Goal: Feedback & Contribution: Submit feedback/report problem

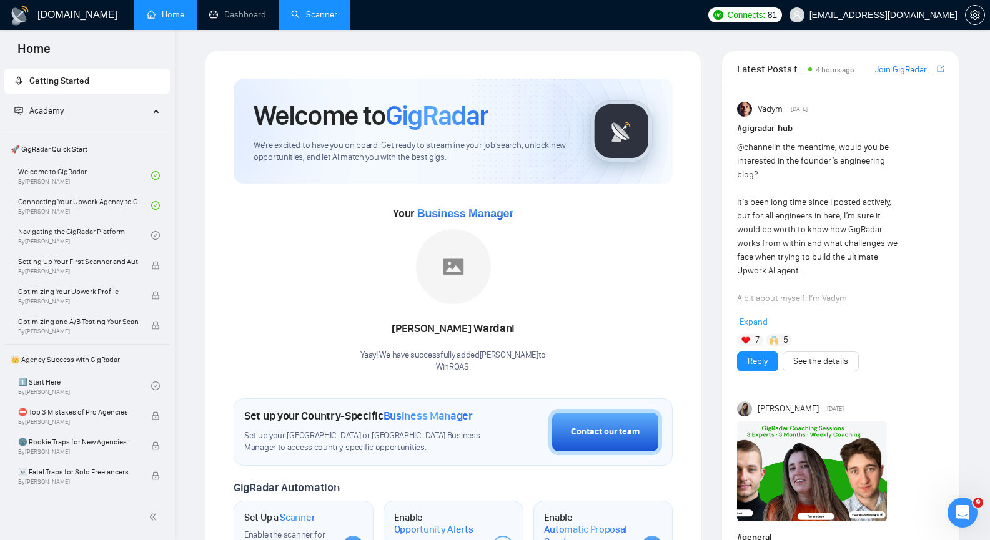
click at [309, 14] on link "Scanner" at bounding box center [314, 14] width 46 height 11
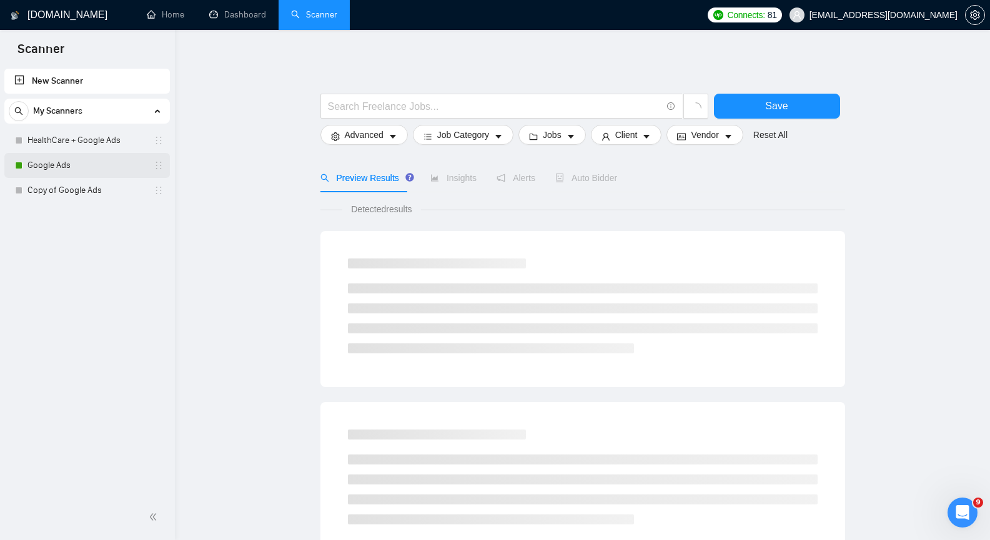
click at [92, 164] on link "Google Ads" at bounding box center [86, 165] width 119 height 25
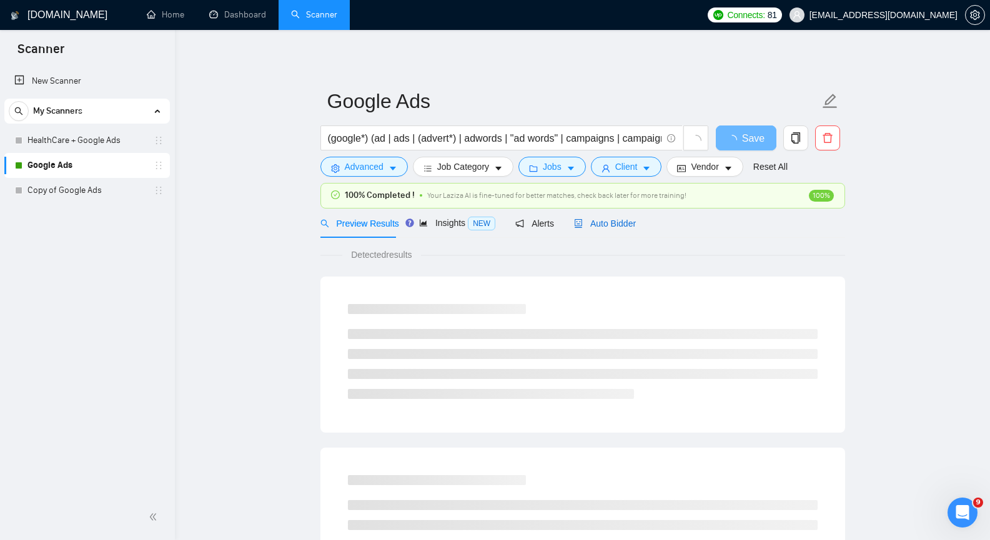
click at [616, 224] on span "Auto Bidder" at bounding box center [605, 224] width 62 height 10
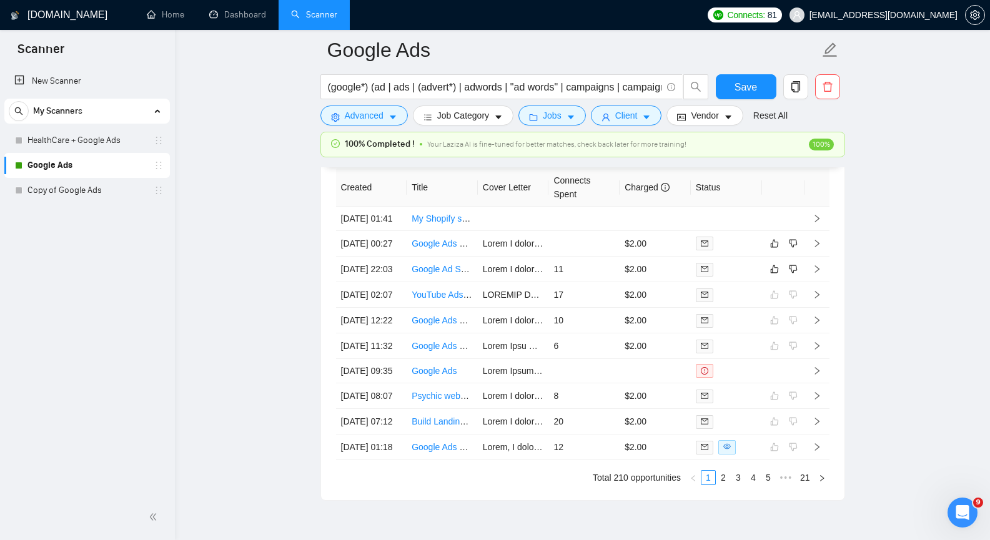
scroll to position [3185, 0]
click at [819, 275] on icon "right" at bounding box center [816, 270] width 9 height 9
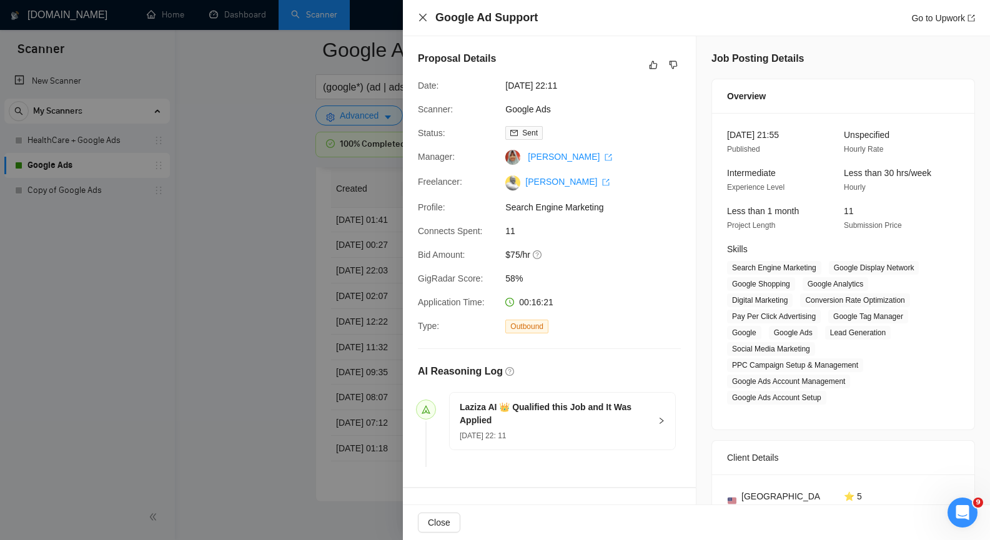
click at [420, 14] on icon "close" at bounding box center [423, 17] width 10 height 10
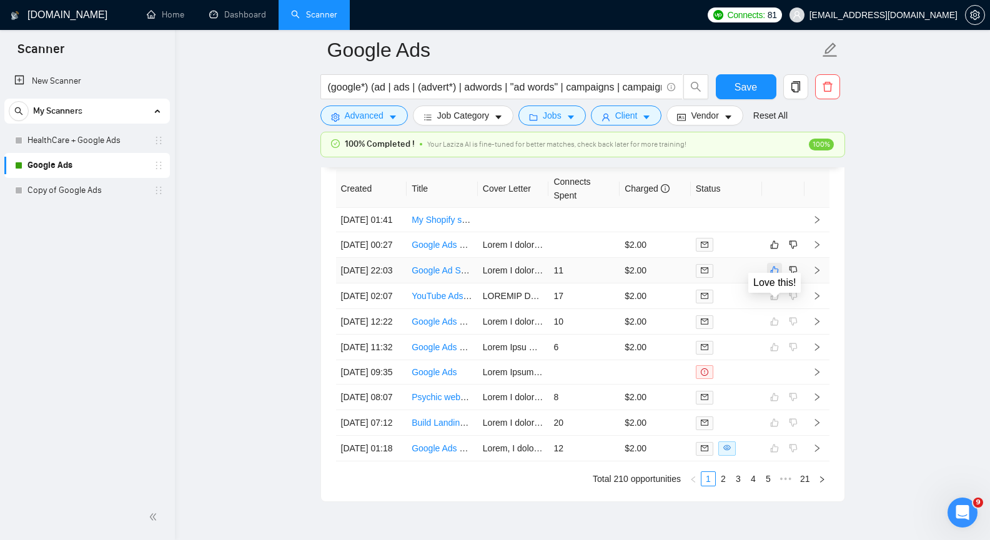
click at [774, 275] on icon "like" at bounding box center [774, 271] width 8 height 8
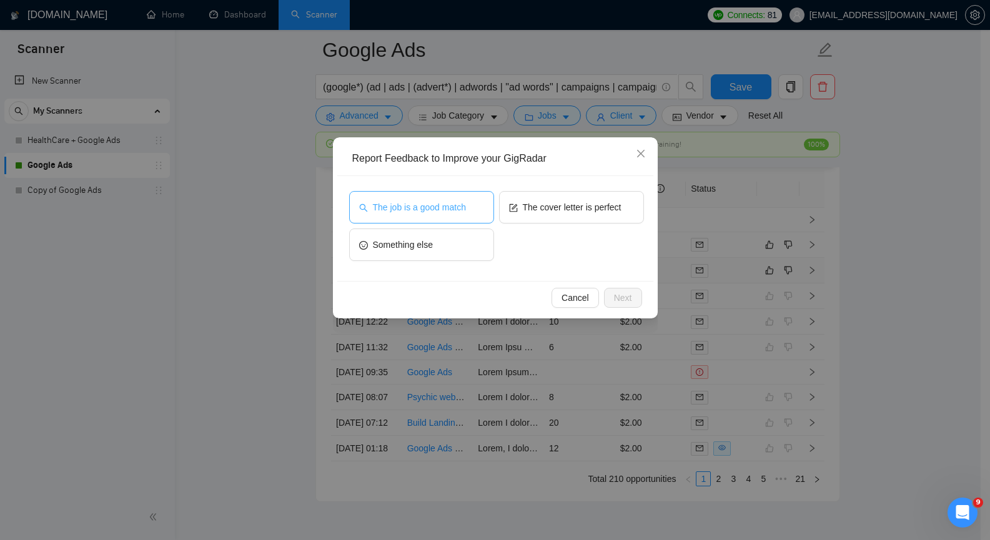
click at [440, 210] on span "The job is a good match" at bounding box center [419, 207] width 93 height 14
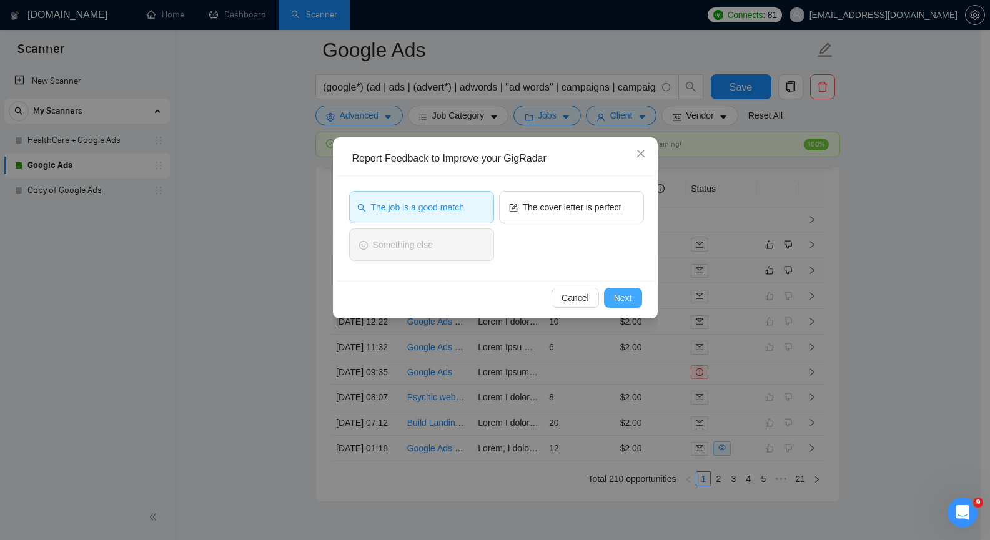
click at [628, 300] on span "Next" at bounding box center [623, 298] width 18 height 14
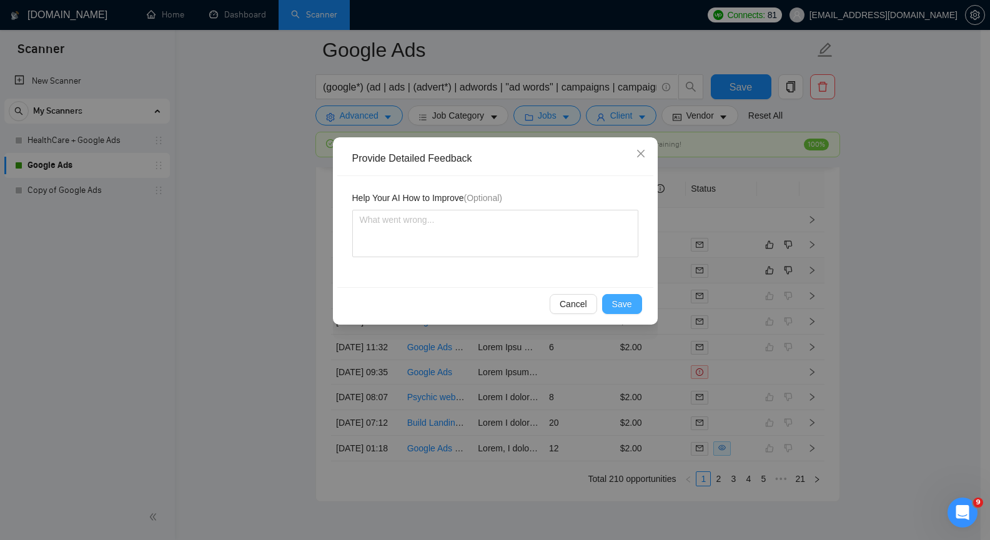
click at [628, 300] on span "Save" at bounding box center [622, 304] width 20 height 14
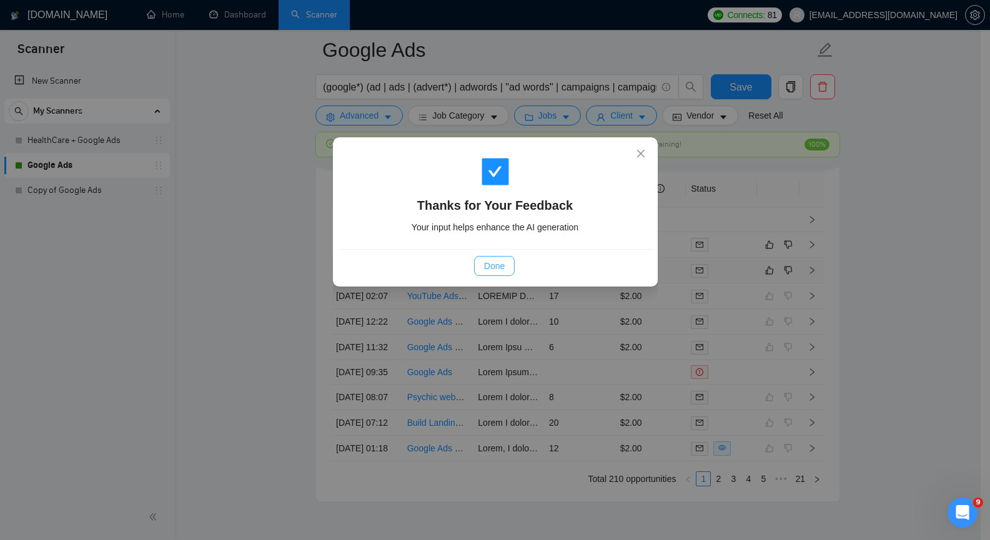
click at [502, 269] on span "Done" at bounding box center [494, 266] width 21 height 14
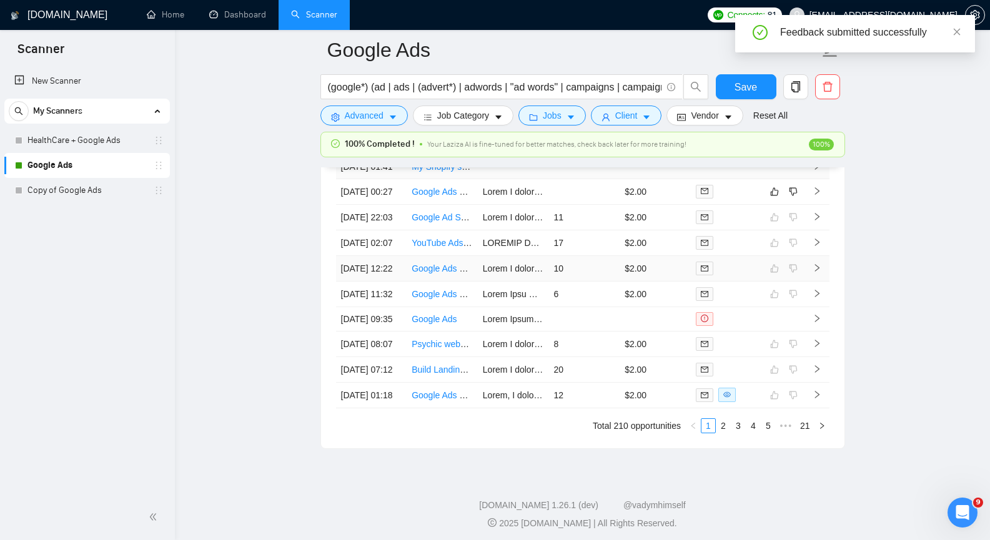
scroll to position [3060, 0]
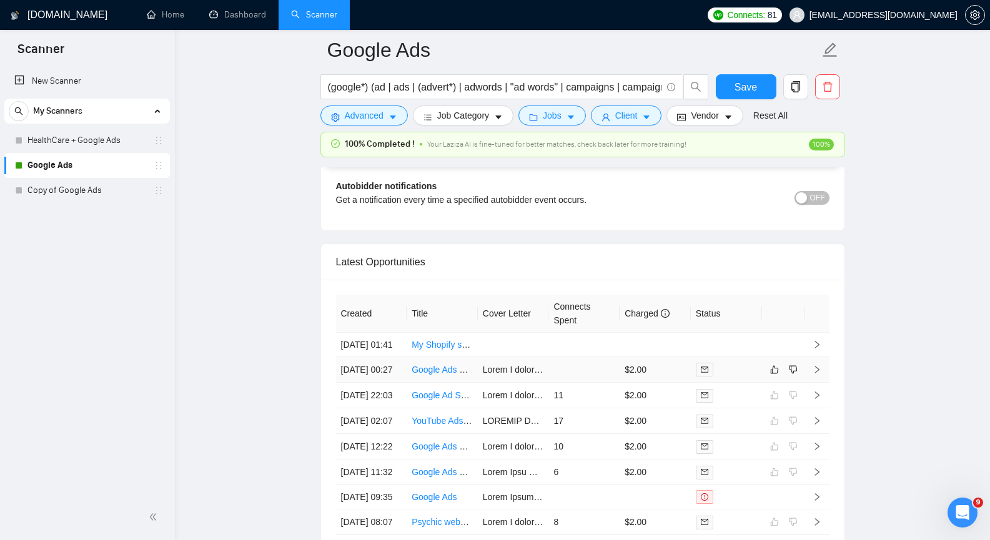
click at [817, 374] on icon "right" at bounding box center [816, 369] width 9 height 9
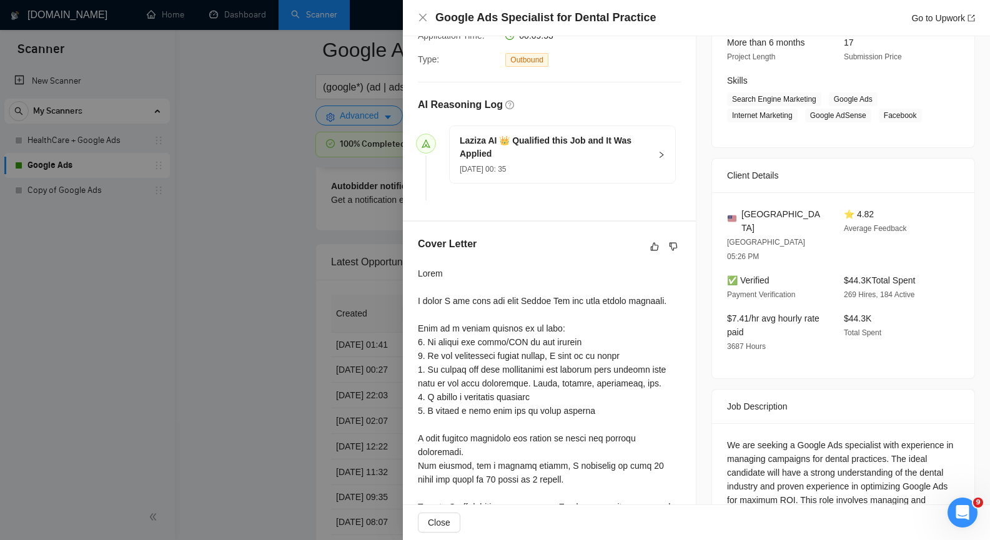
scroll to position [125, 0]
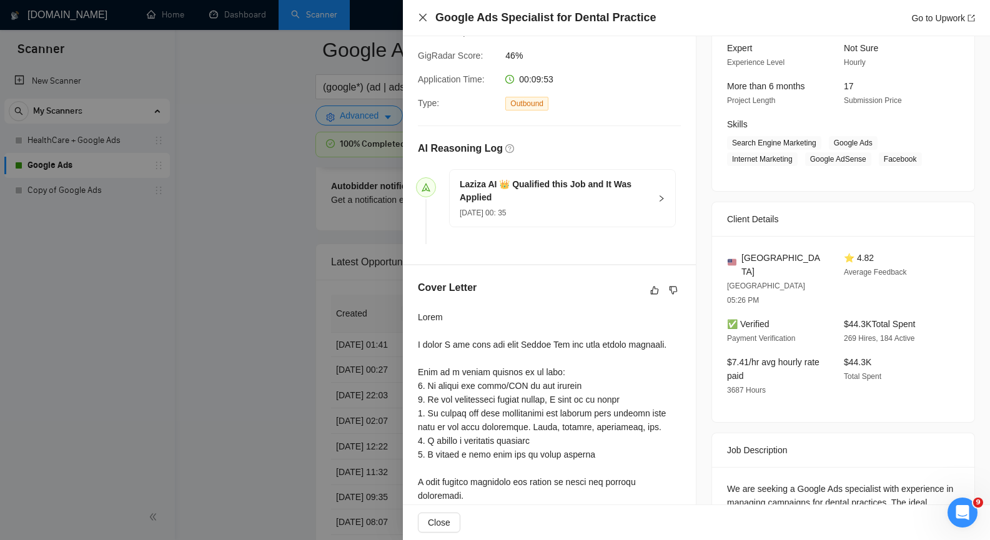
click at [422, 16] on icon "close" at bounding box center [423, 17] width 10 height 10
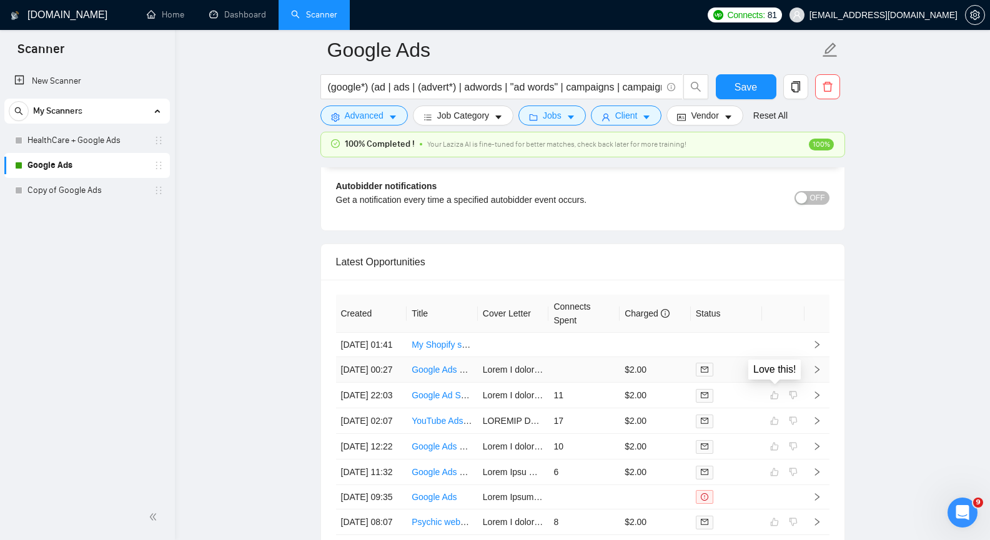
click at [775, 377] on button "button" at bounding box center [774, 369] width 15 height 15
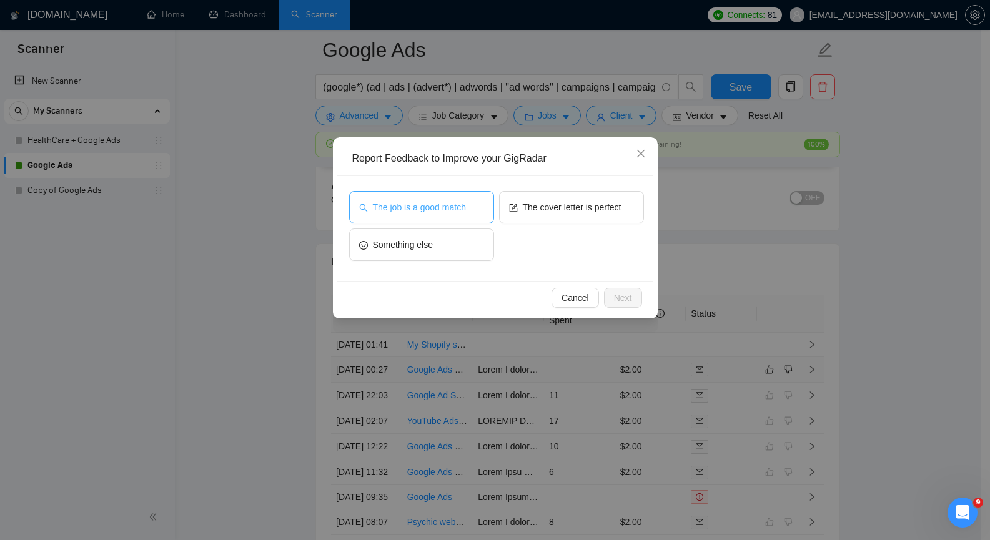
click at [442, 211] on span "The job is a good match" at bounding box center [419, 207] width 93 height 14
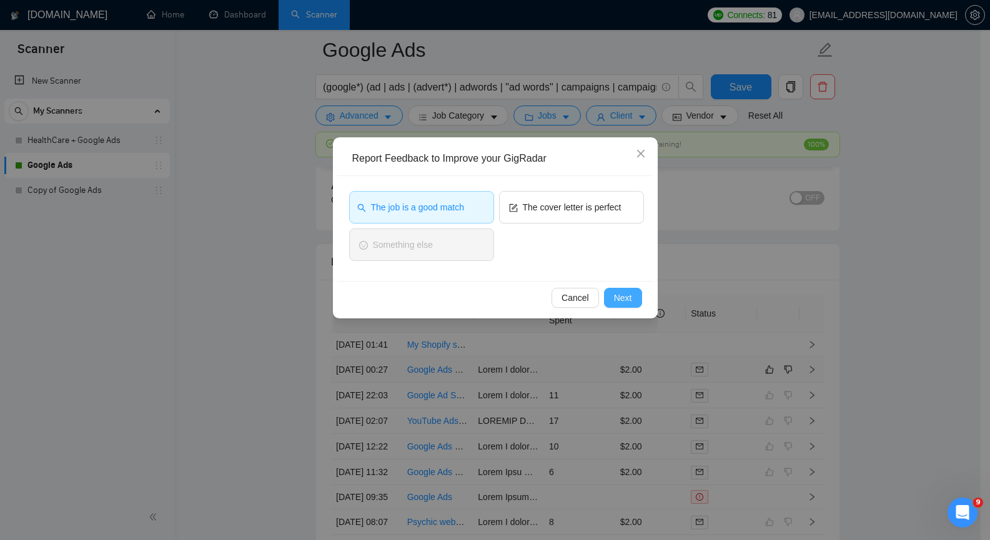
click at [626, 303] on span "Next" at bounding box center [623, 298] width 18 height 14
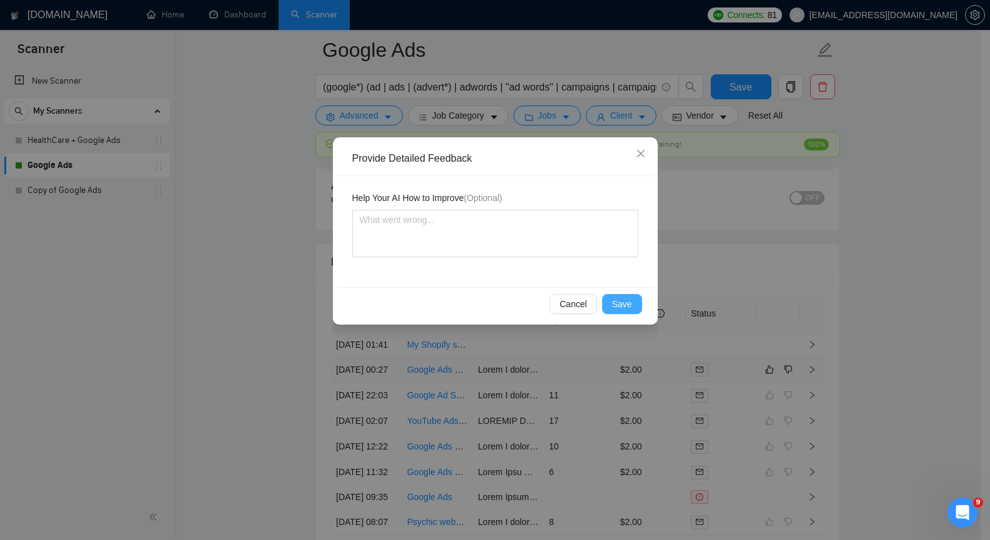
click at [626, 302] on span "Save" at bounding box center [622, 304] width 20 height 14
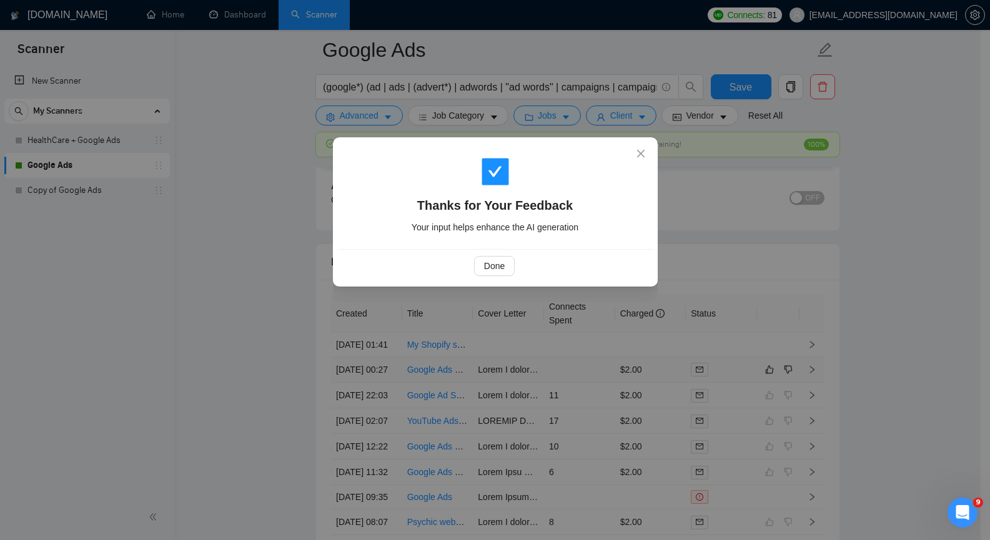
drag, startPoint x: 455, startPoint y: 257, endPoint x: 463, endPoint y: 257, distance: 8.7
click at [455, 257] on div "Done" at bounding box center [494, 266] width 295 height 20
click at [486, 264] on button "Done" at bounding box center [494, 266] width 41 height 20
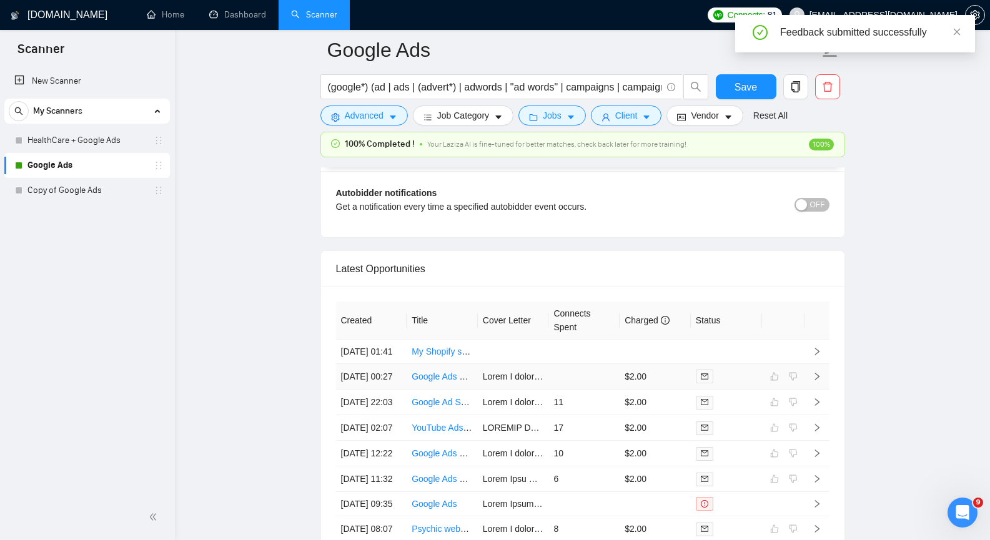
scroll to position [3060, 0]
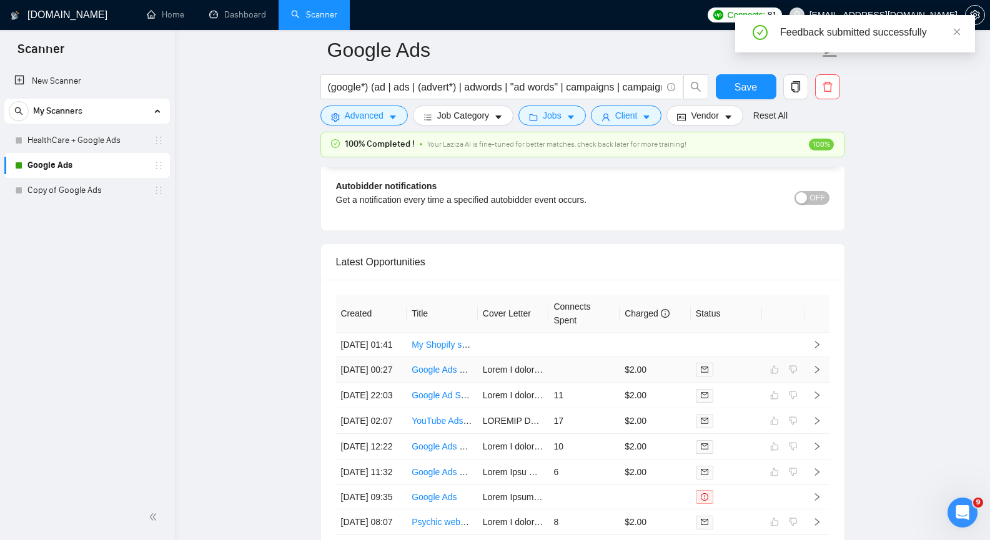
click at [817, 374] on icon "right" at bounding box center [816, 369] width 9 height 9
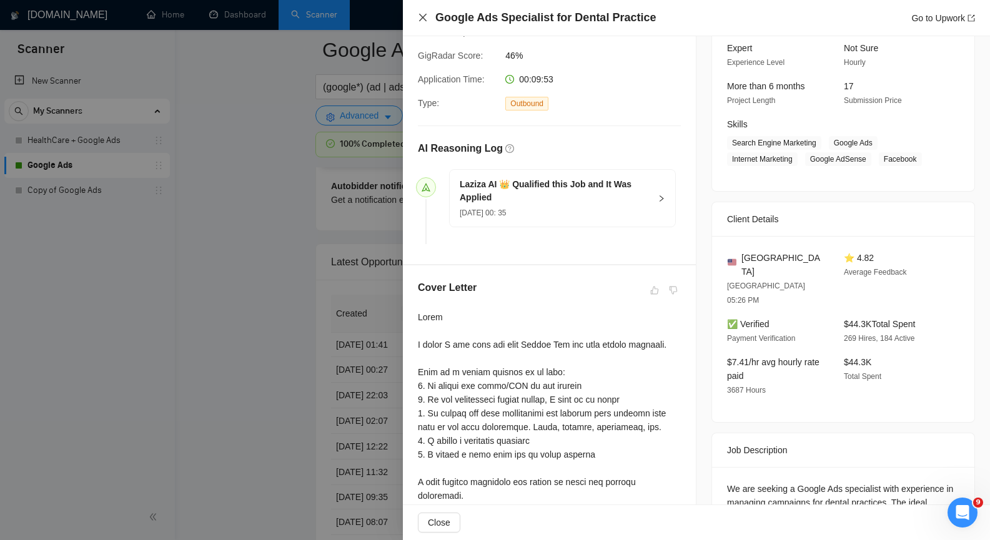
click at [421, 19] on icon "close" at bounding box center [422, 17] width 7 height 7
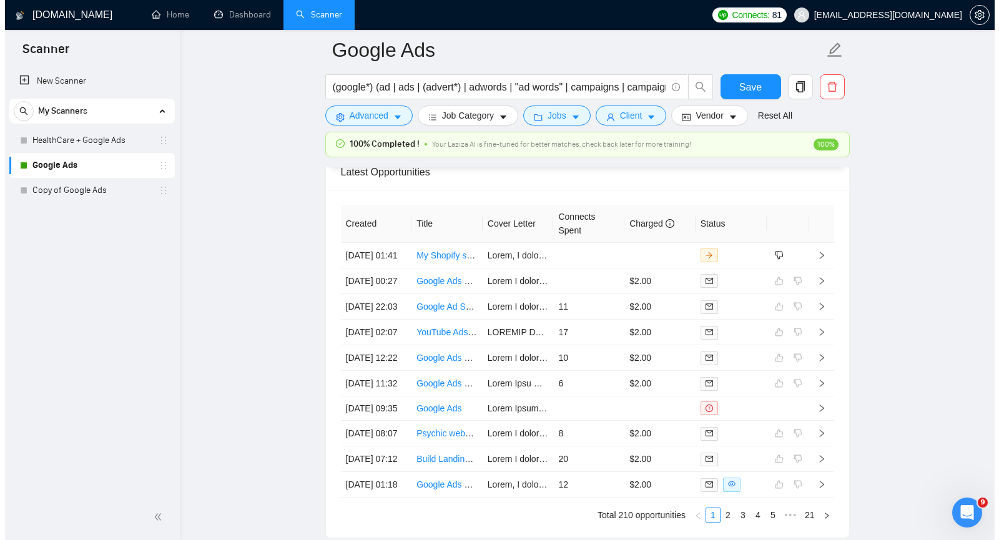
scroll to position [3157, 0]
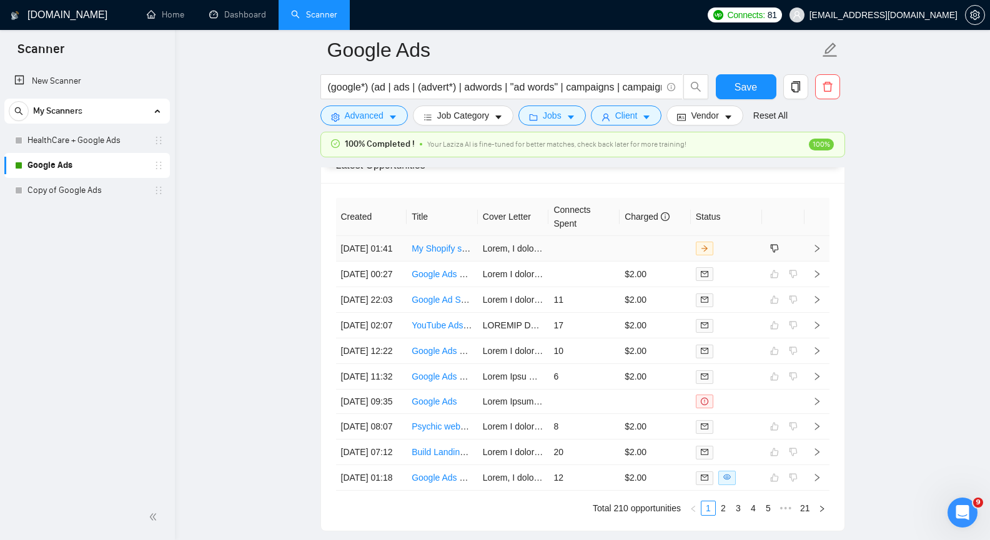
click at [820, 253] on icon "right" at bounding box center [816, 248] width 9 height 9
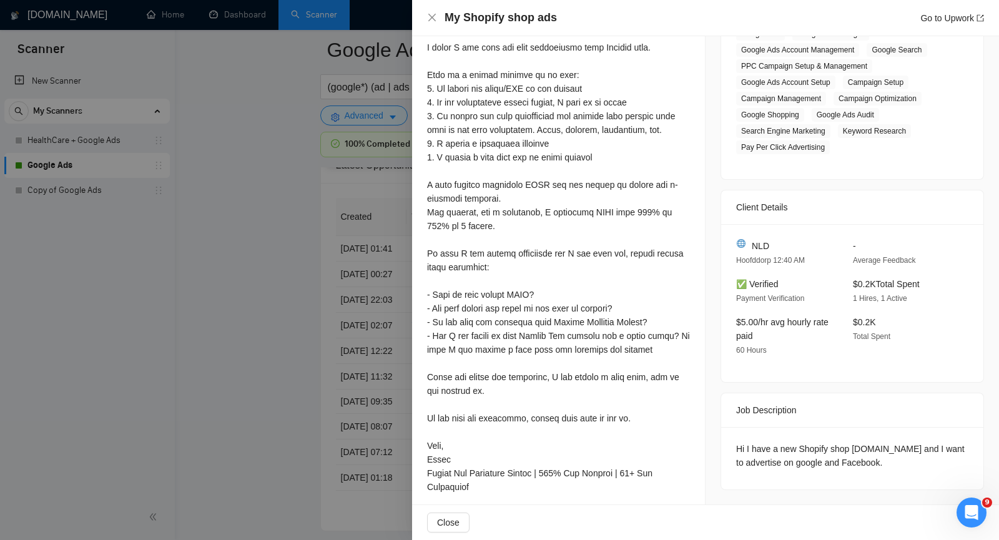
scroll to position [259, 0]
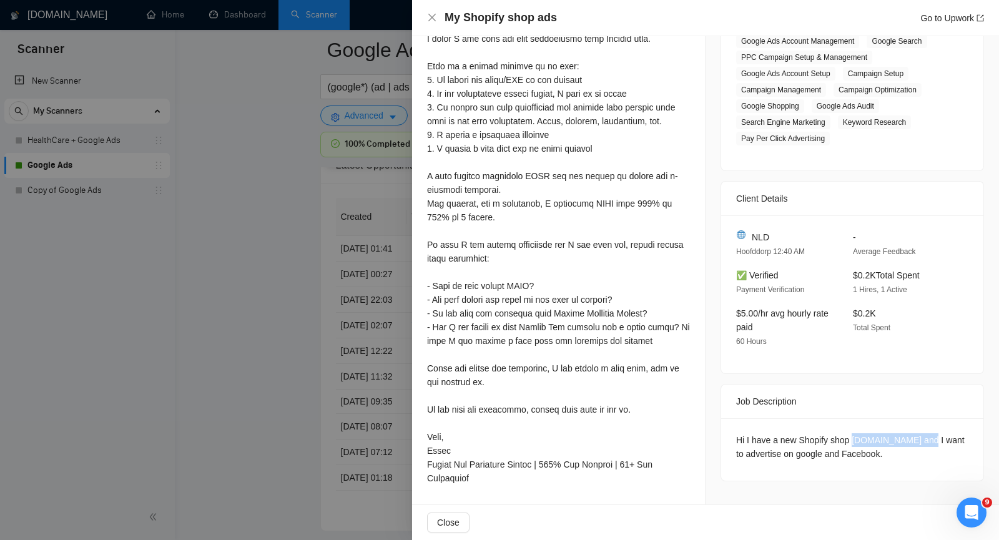
drag, startPoint x: 847, startPoint y: 436, endPoint x: 919, endPoint y: 435, distance: 71.8
click at [919, 435] on div "Hi I have a new Shopify shop ambianceheaven.nl and I want to advertise on googl…" at bounding box center [852, 446] width 232 height 27
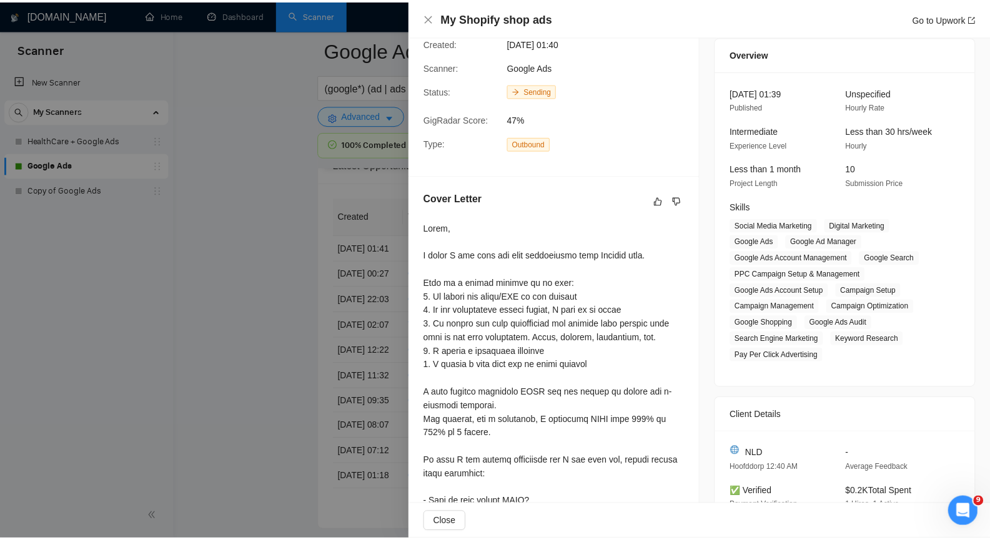
scroll to position [0, 0]
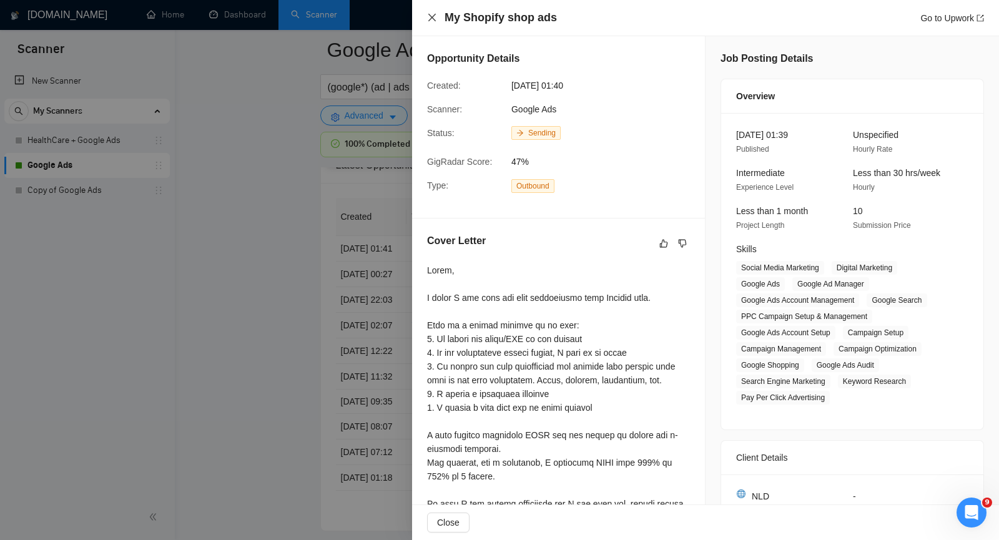
click at [431, 18] on icon "close" at bounding box center [432, 17] width 10 height 10
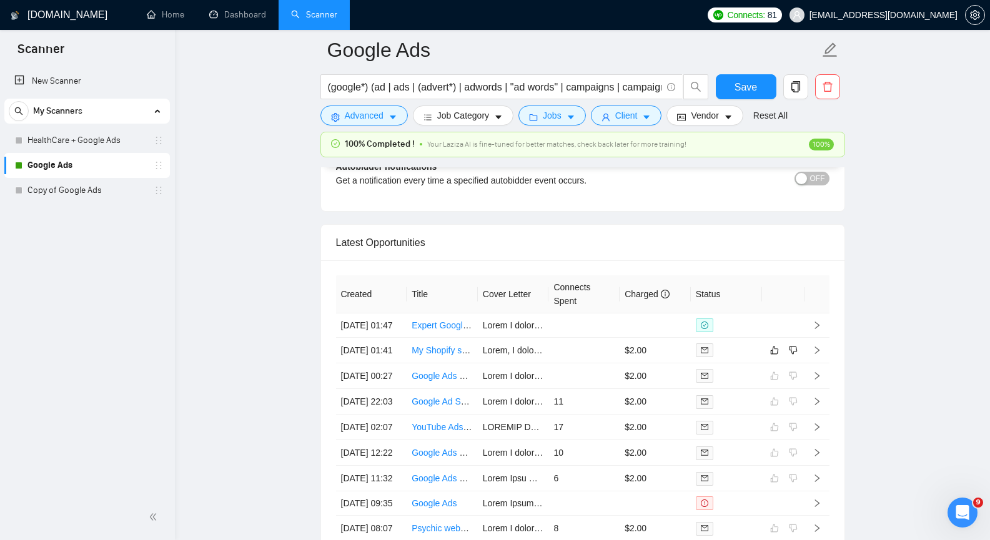
scroll to position [3094, 0]
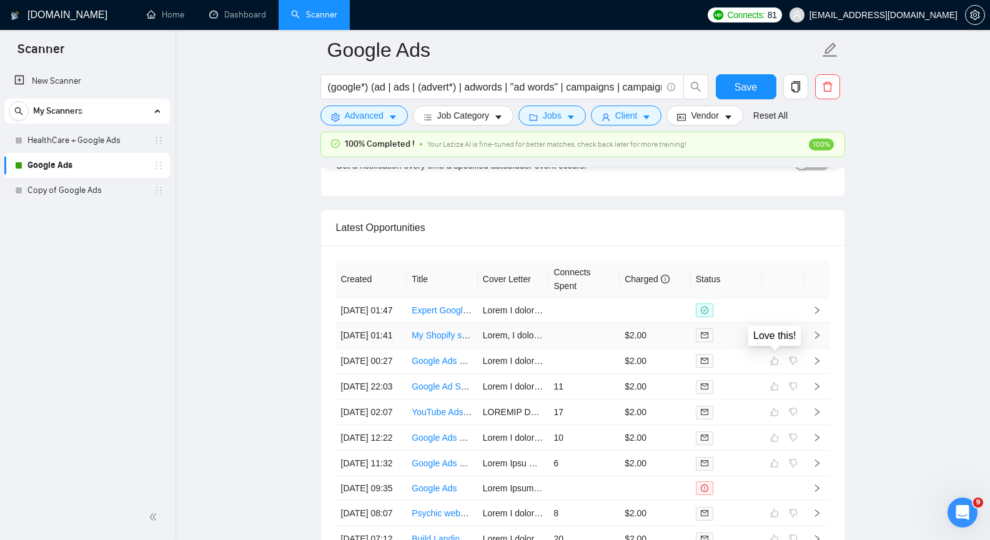
click at [774, 340] on icon "like" at bounding box center [774, 336] width 8 height 8
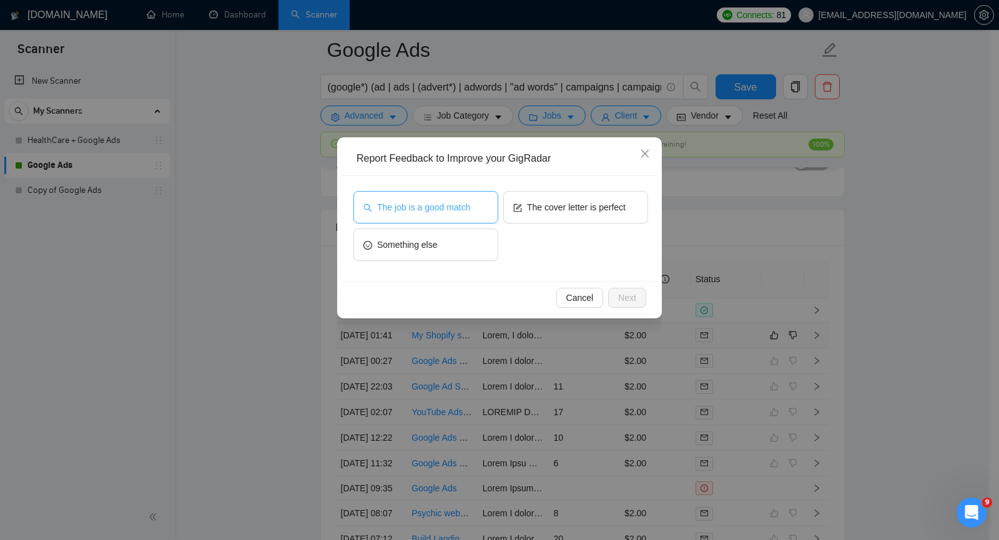
click at [445, 200] on span "The job is a good match" at bounding box center [423, 207] width 93 height 14
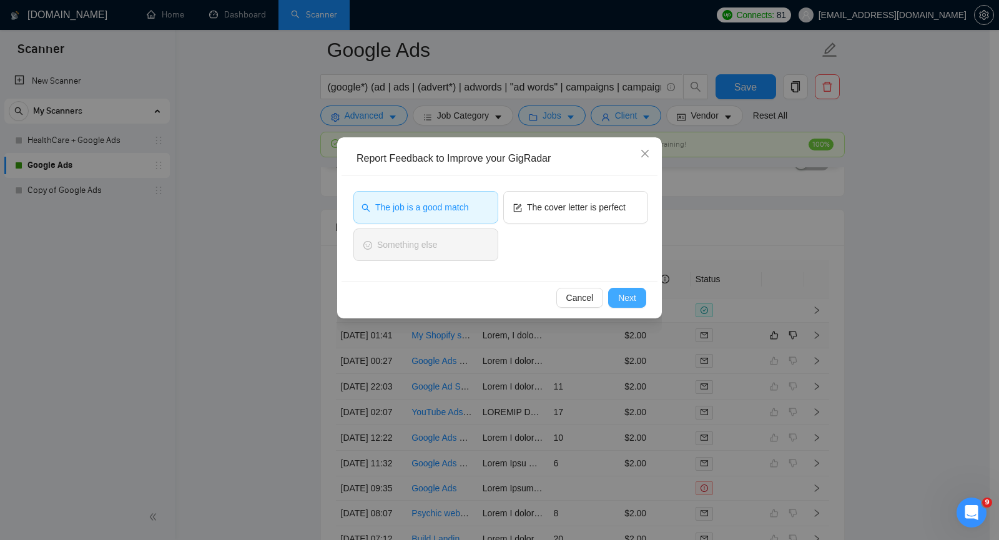
click at [619, 294] on span "Next" at bounding box center [627, 298] width 18 height 14
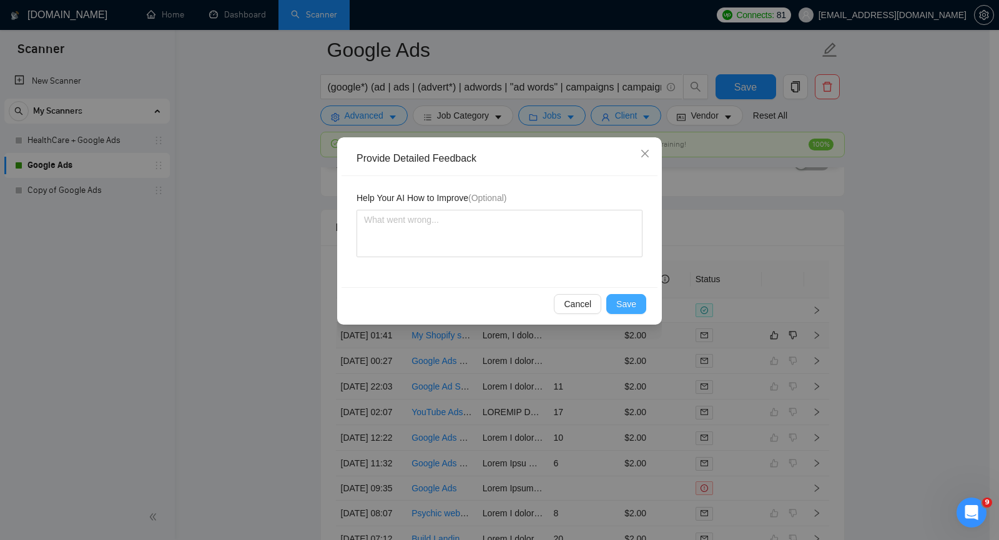
click at [623, 309] on span "Save" at bounding box center [626, 304] width 20 height 14
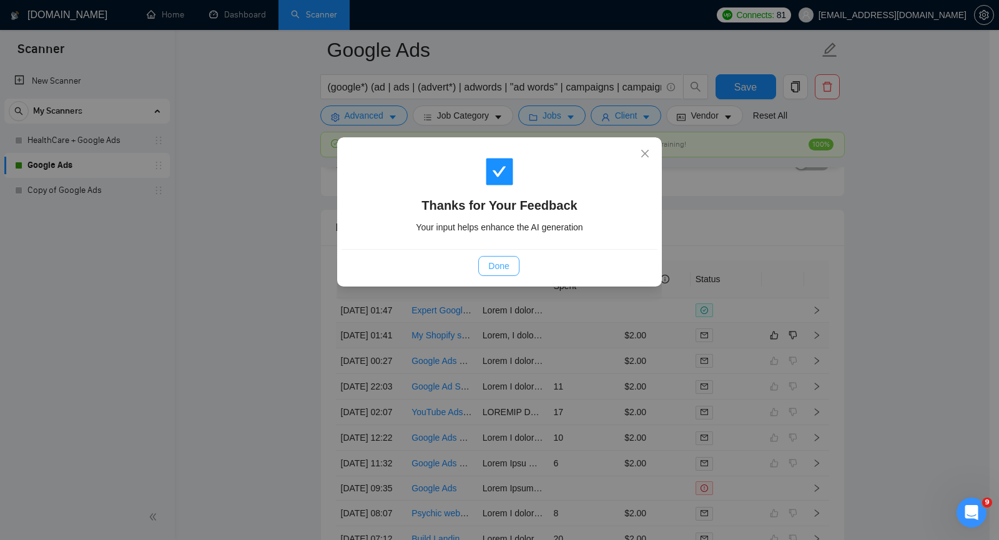
click at [496, 268] on span "Done" at bounding box center [498, 266] width 21 height 14
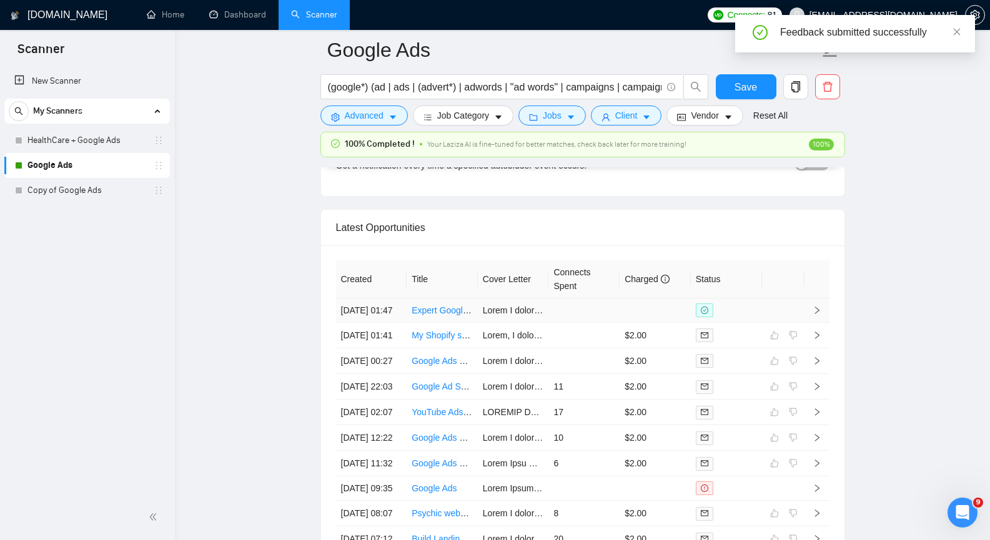
click at [817, 314] on icon "right" at bounding box center [816, 310] width 4 height 7
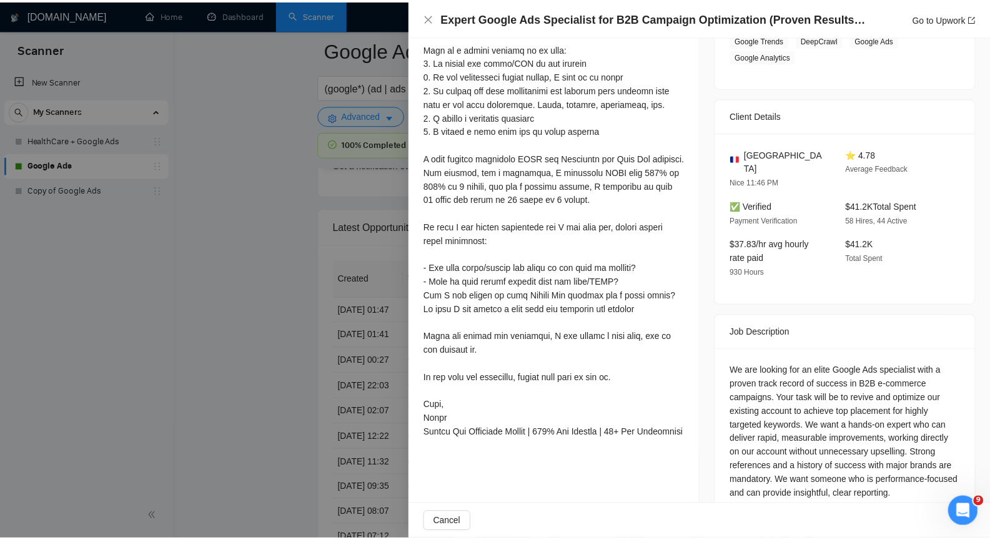
scroll to position [278, 0]
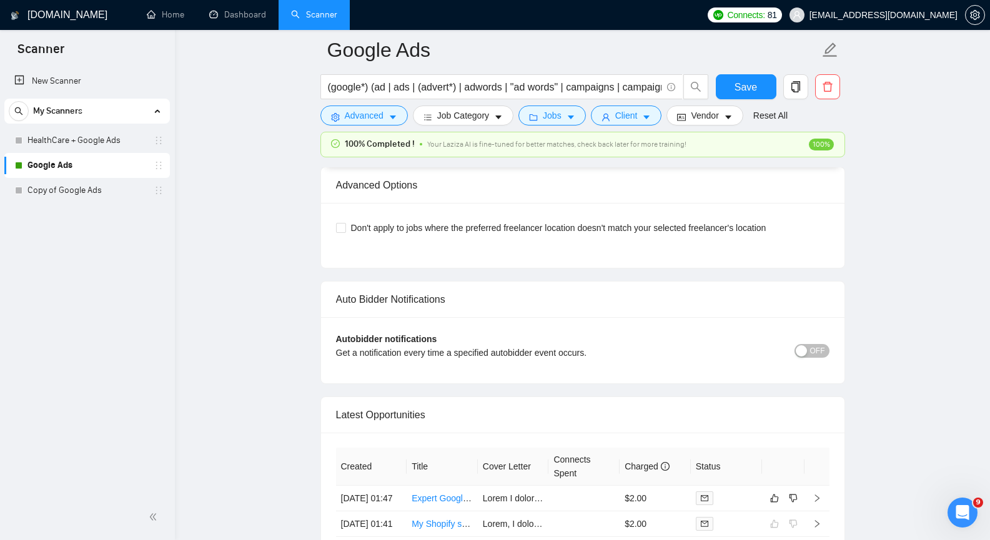
scroll to position [3032, 0]
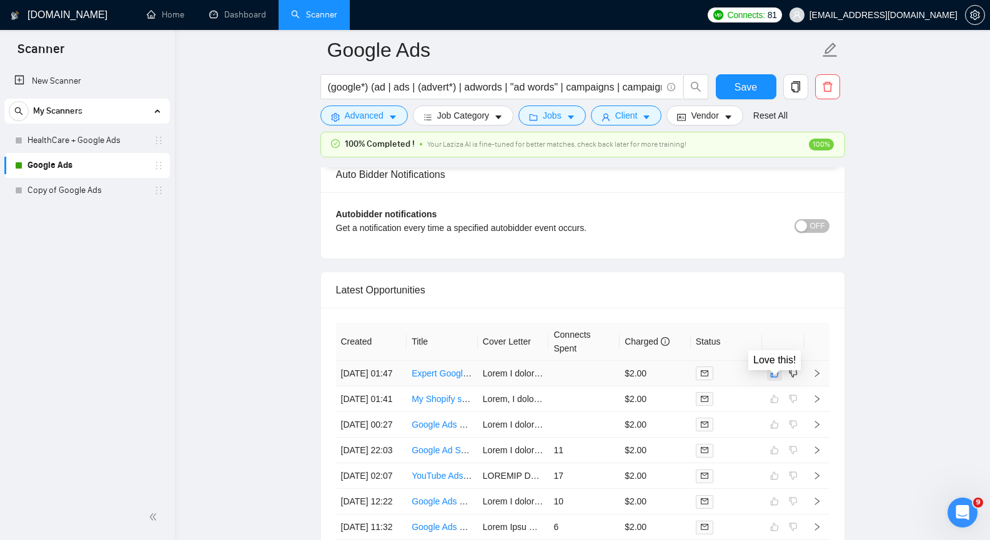
click at [771, 378] on icon "like" at bounding box center [774, 373] width 9 height 10
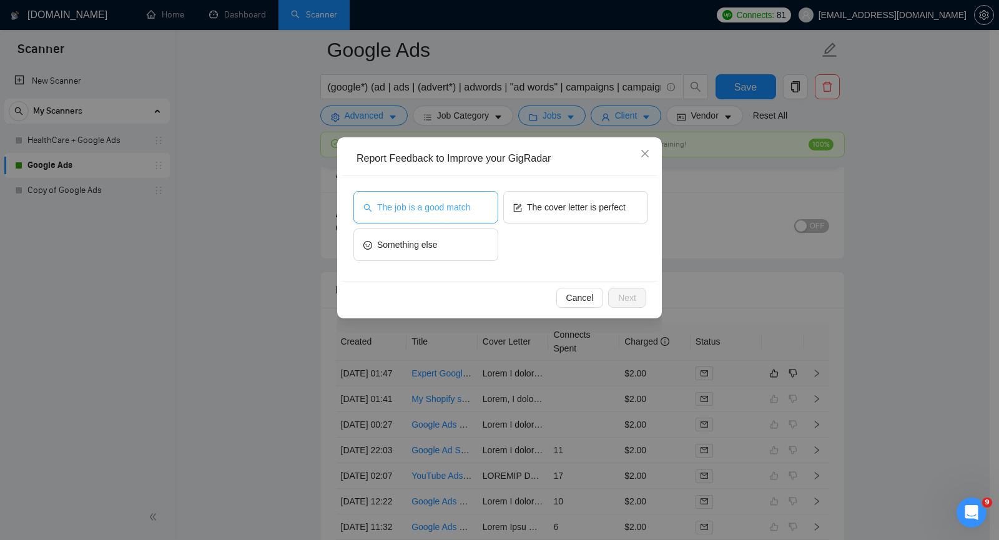
click at [443, 210] on span "The job is a good match" at bounding box center [423, 207] width 93 height 14
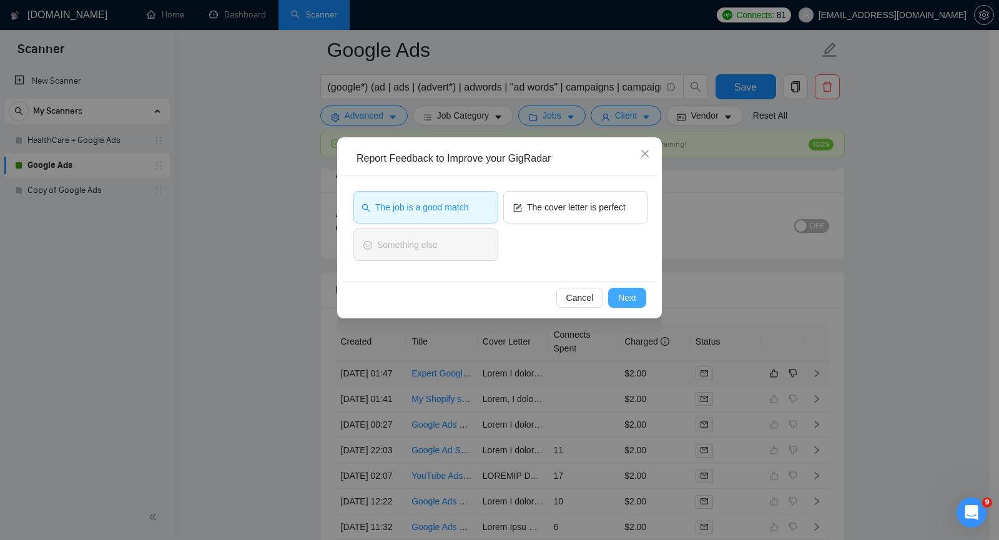
click at [632, 297] on span "Next" at bounding box center [627, 298] width 18 height 14
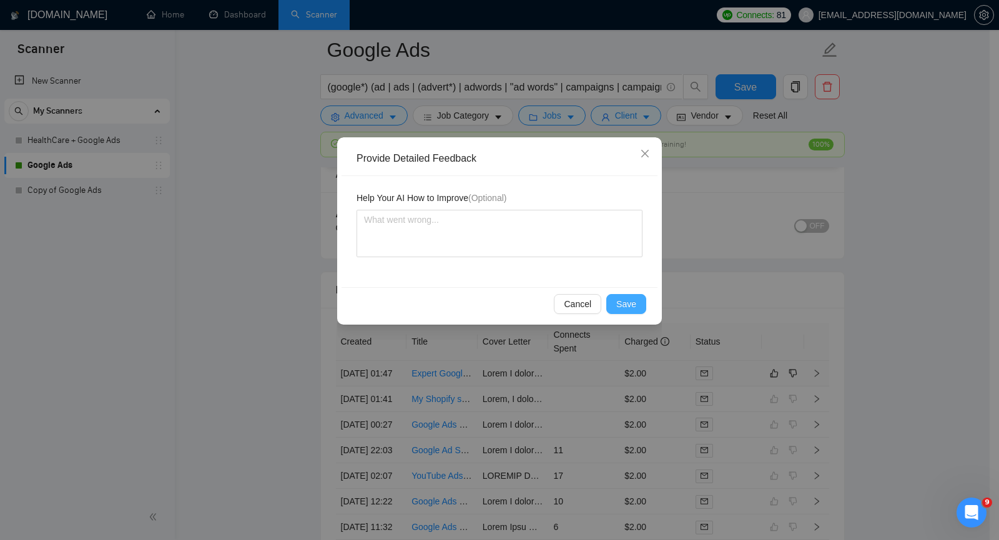
click at [632, 299] on span "Save" at bounding box center [626, 304] width 20 height 14
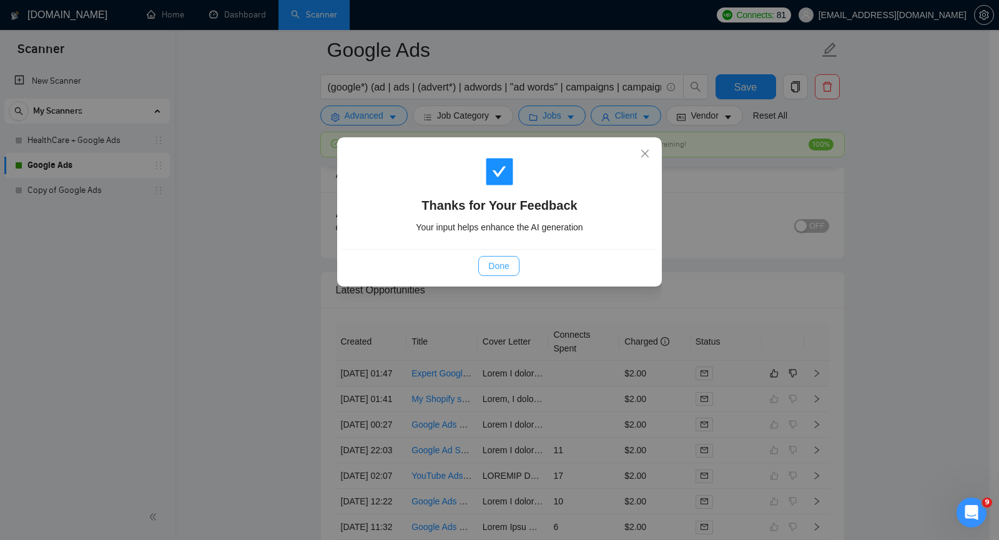
click at [509, 260] on span "Done" at bounding box center [498, 266] width 21 height 14
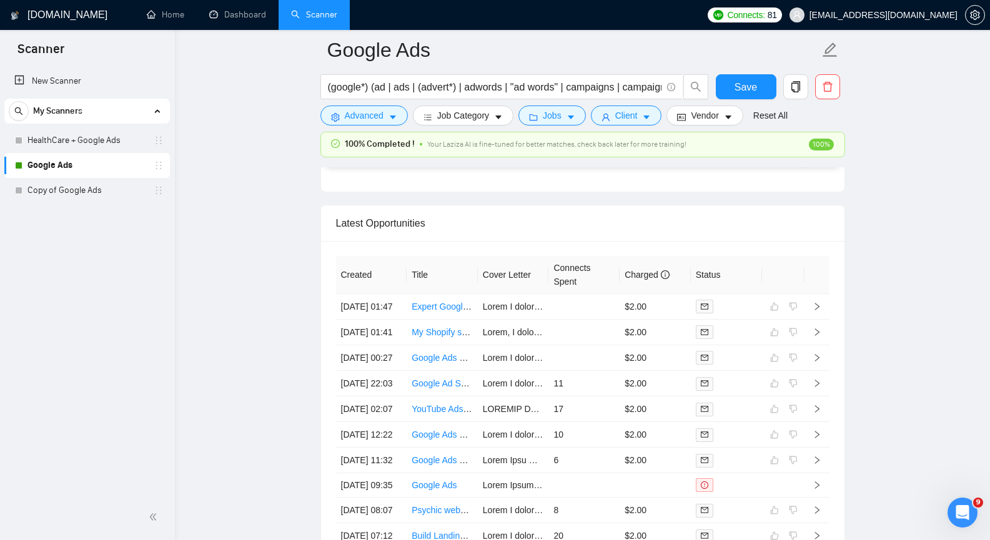
scroll to position [3059, 0]
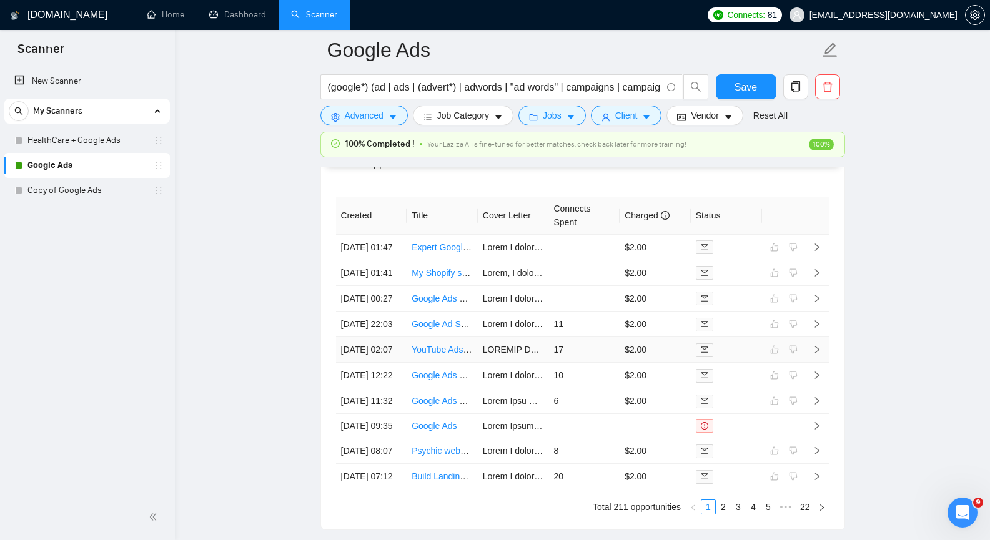
scroll to position [3157, 0]
